Goal: Information Seeking & Learning: Understand process/instructions

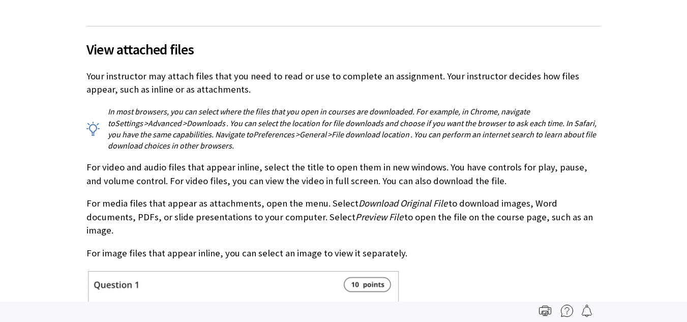
scroll to position [3603, 0]
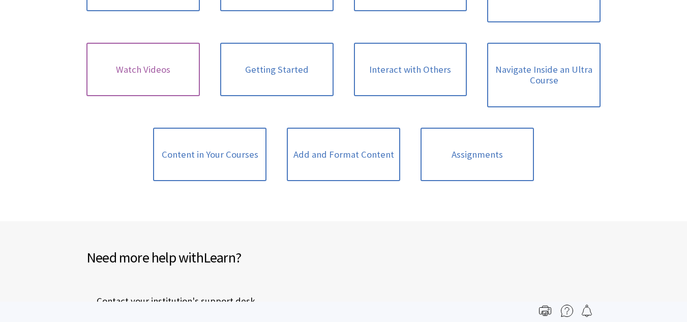
scroll to position [745, 0]
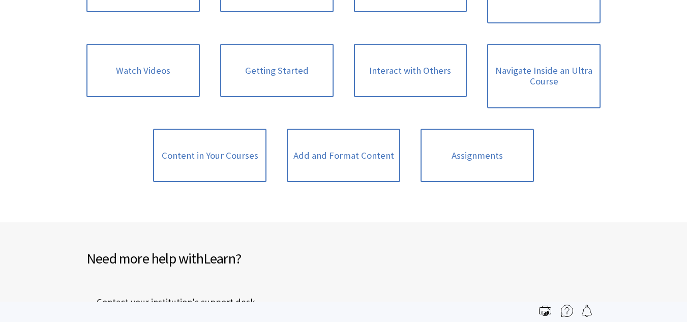
click at [179, 187] on div "Content in Your Courses" at bounding box center [210, 155] width 134 height 74
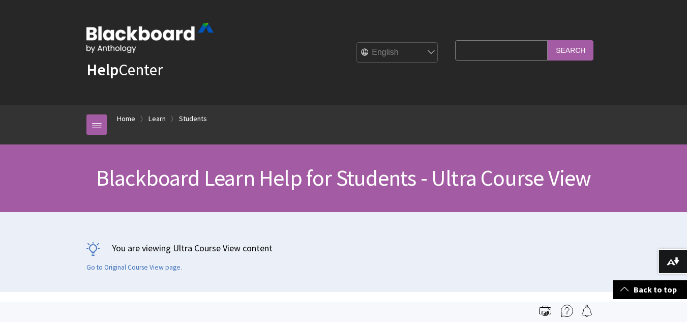
scroll to position [0, 0]
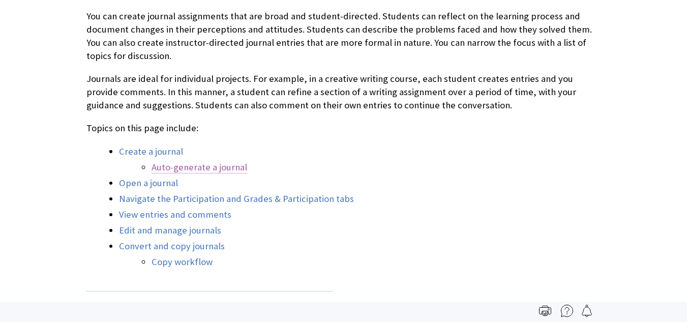
scroll to position [409, 0]
click at [145, 144] on link "Create a journal" at bounding box center [151, 150] width 64 height 12
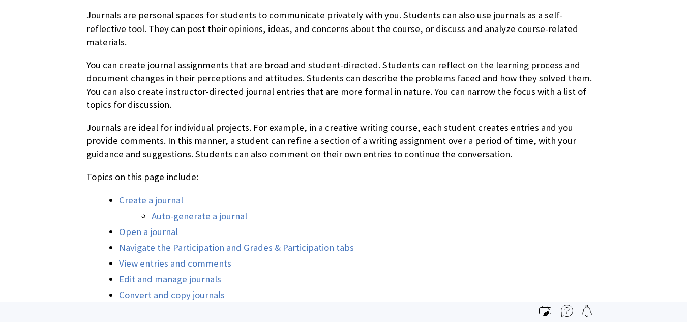
scroll to position [360, 0]
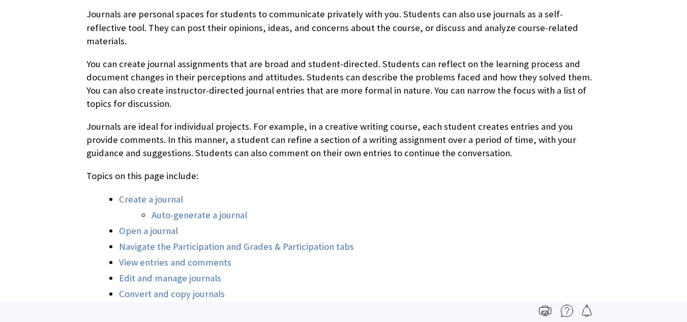
click at [141, 255] on li "View entries and comments" at bounding box center [359, 262] width 481 height 14
click at [156, 209] on link "Auto-generate a journal" at bounding box center [199, 215] width 96 height 12
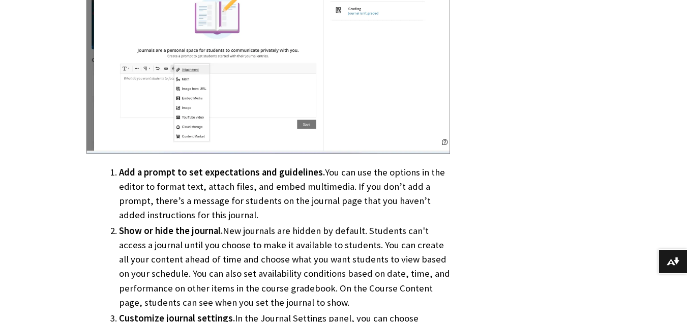
scroll to position [1064, 0]
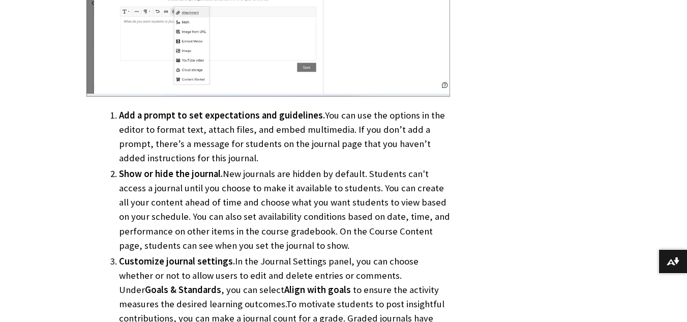
click at [276, 109] on span "Add a prompt to set expectations and guidelines." at bounding box center [222, 115] width 206 height 12
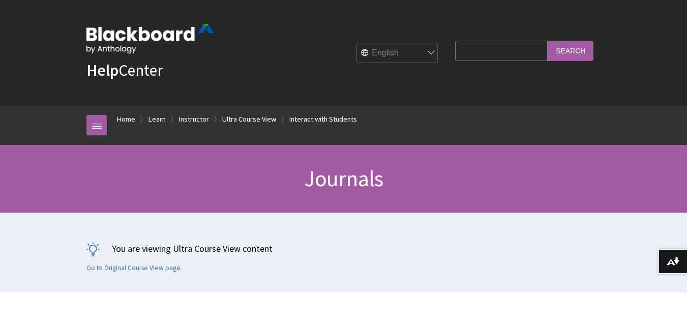
scroll to position [178, 0]
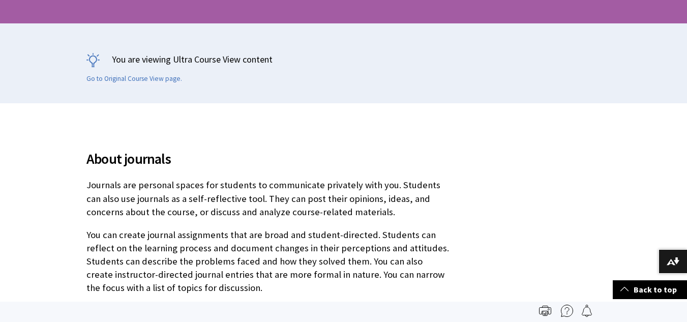
scroll to position [1748, 0]
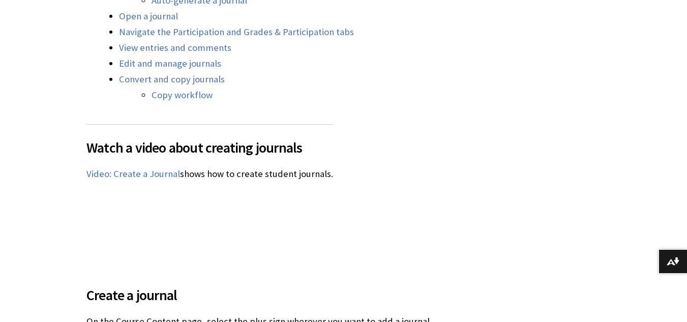
scroll to position [613, 0]
